Goal: Entertainment & Leisure: Consume media (video, audio)

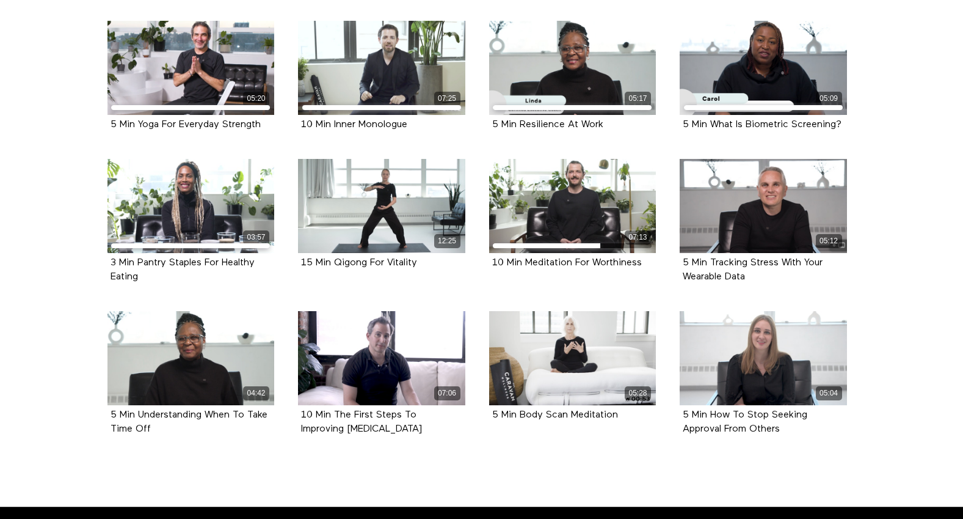
scroll to position [445, 0]
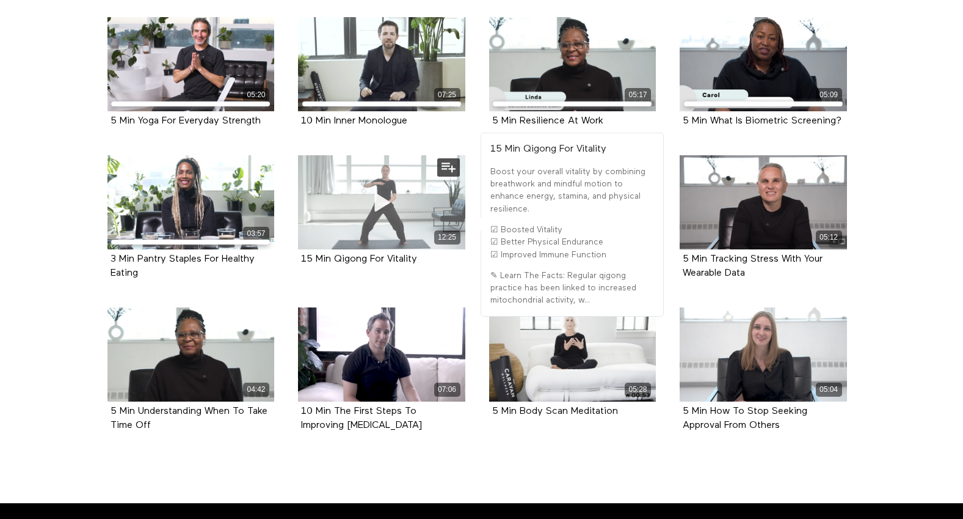
click at [396, 213] on span at bounding box center [381, 202] width 37 height 37
